Goal: Navigation & Orientation: Find specific page/section

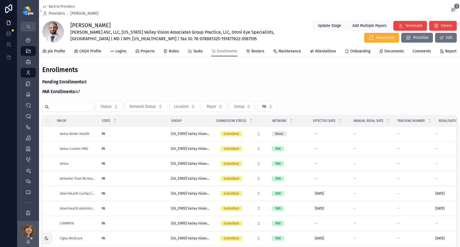
scroll to position [0, 20]
